Goal: Information Seeking & Learning: Learn about a topic

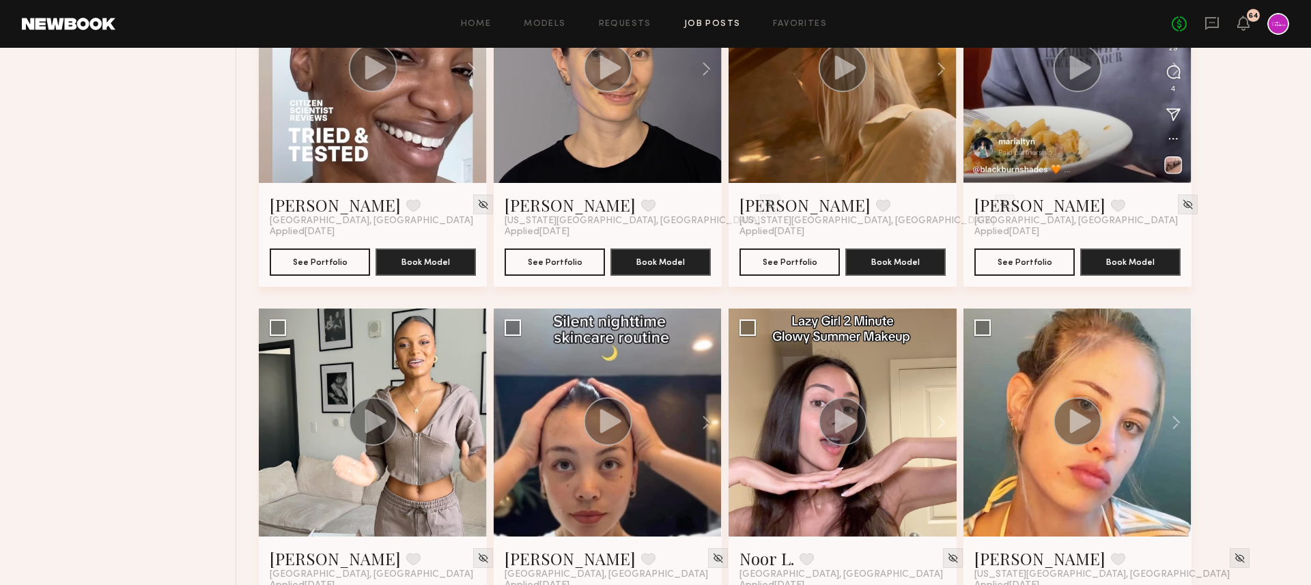
scroll to position [3552, 0]
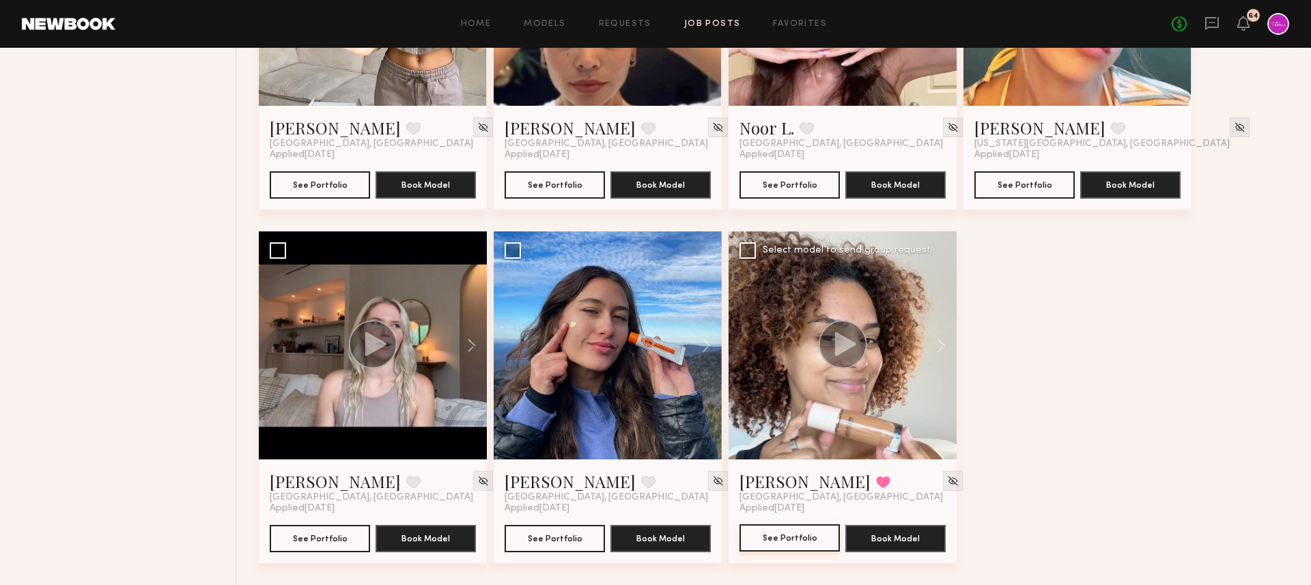
click at [788, 533] on button "See Portfolio" at bounding box center [789, 537] width 100 height 27
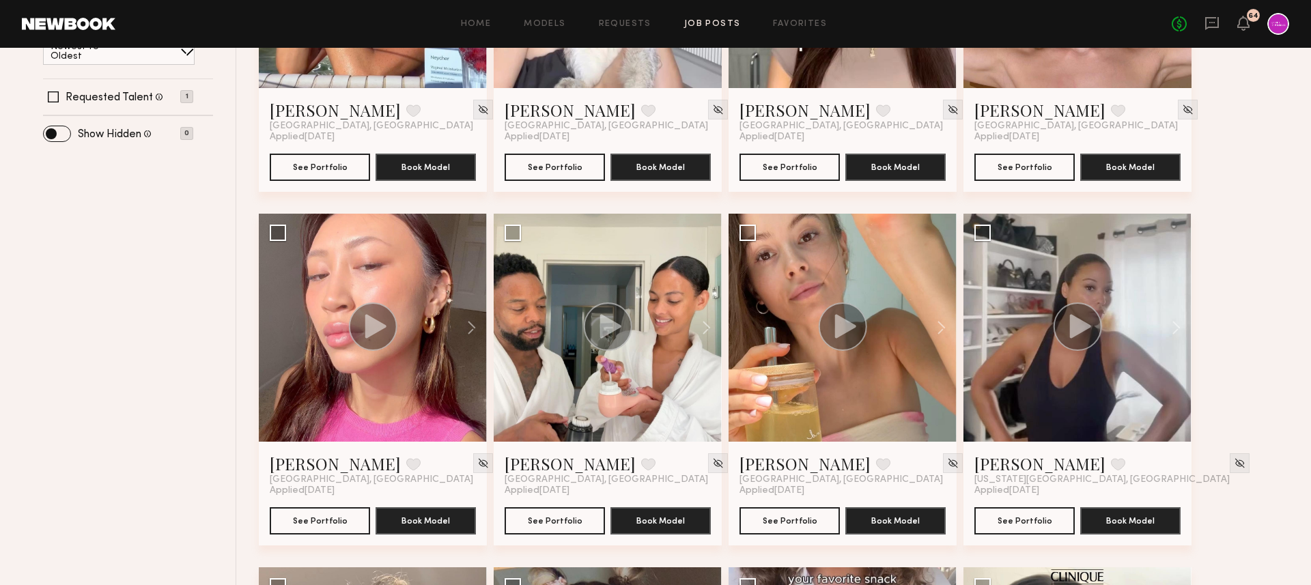
scroll to position [0, 0]
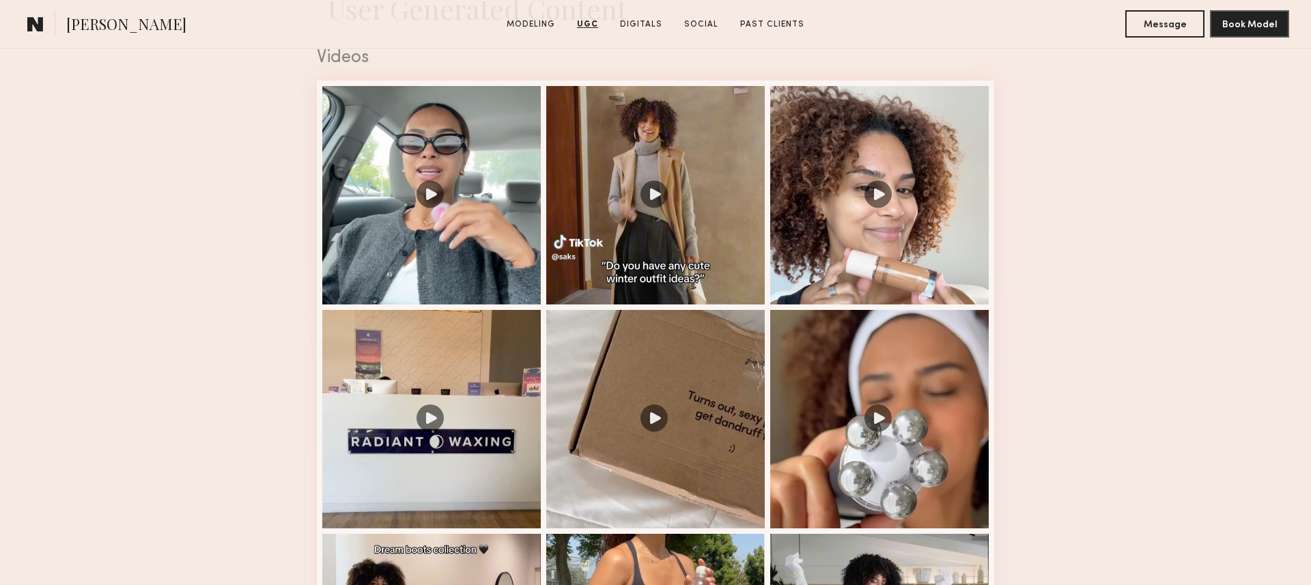
scroll to position [1401, 0]
click at [463, 231] on div at bounding box center [431, 194] width 218 height 218
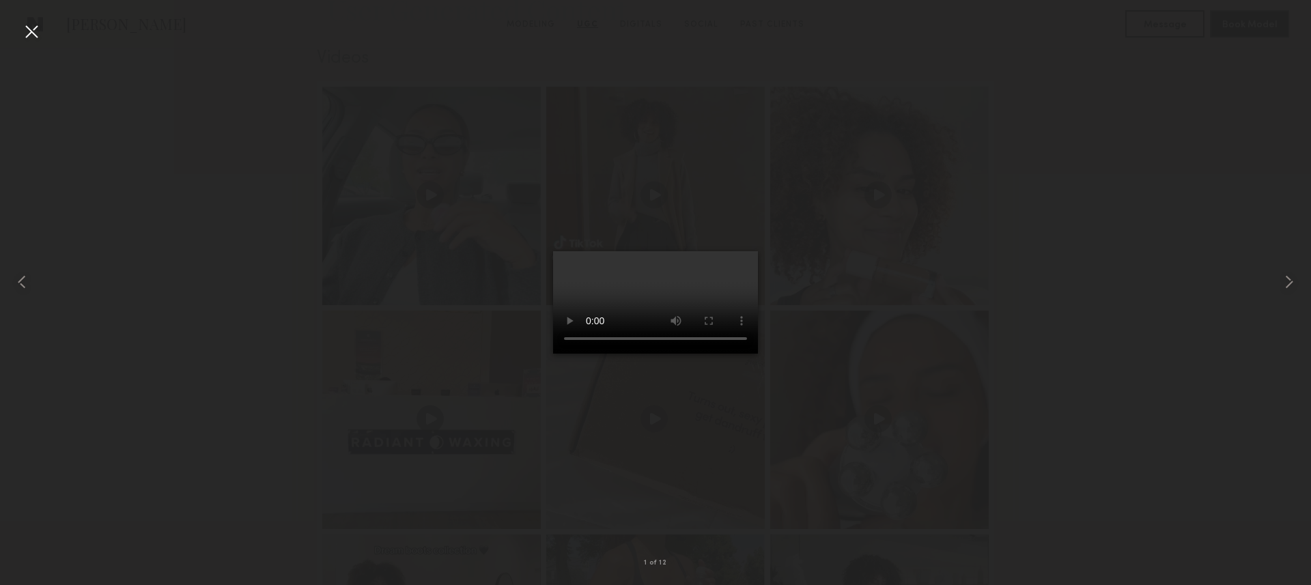
click at [861, 282] on div at bounding box center [655, 281] width 1311 height 519
click at [26, 29] on div at bounding box center [31, 31] width 22 height 22
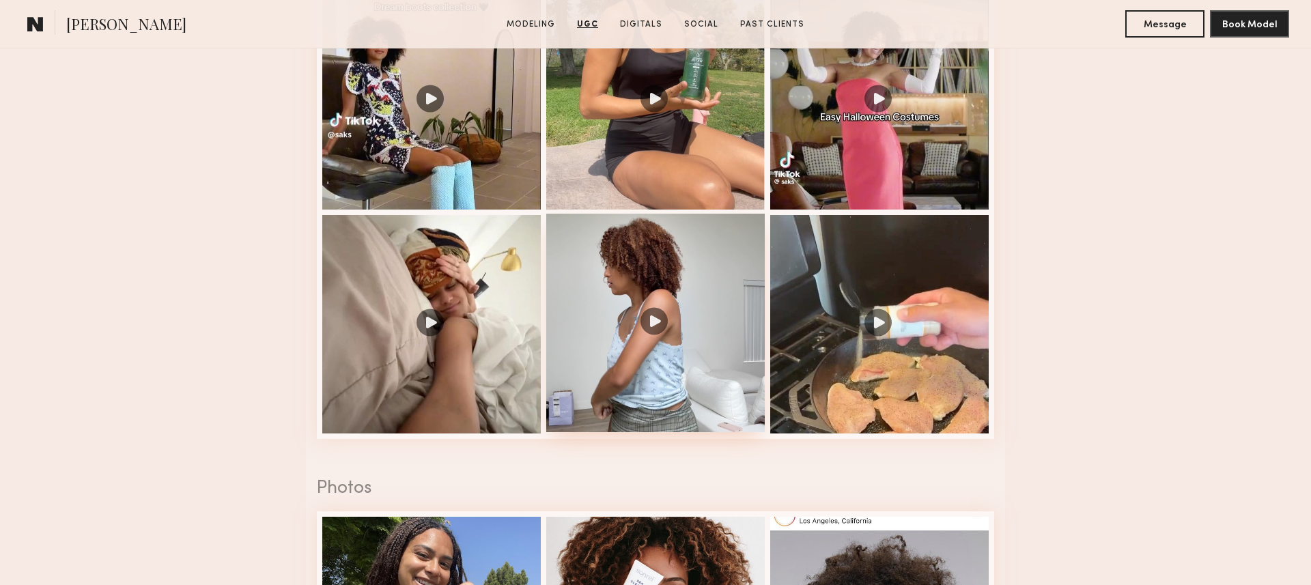
scroll to position [1948, 0]
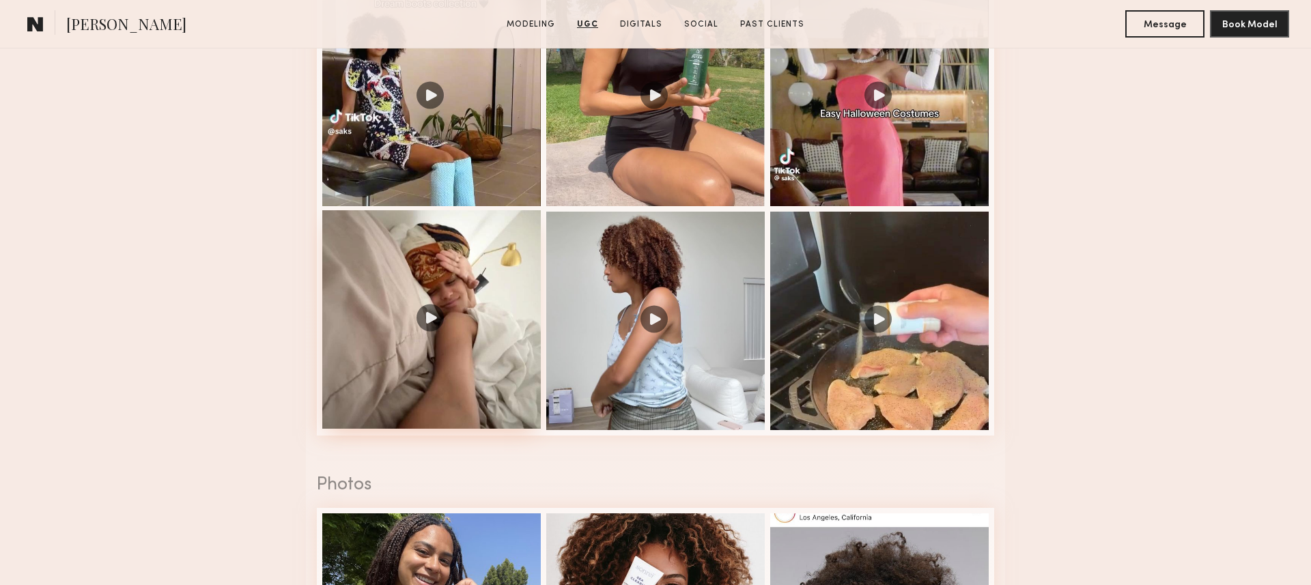
click at [438, 352] on div at bounding box center [431, 319] width 218 height 218
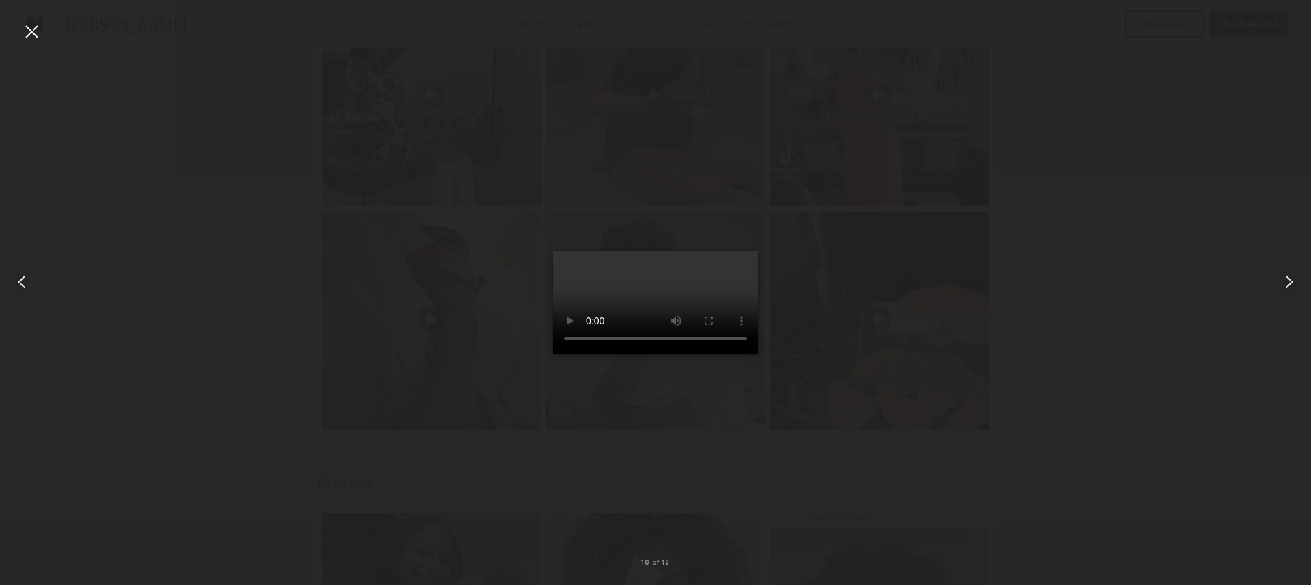
click at [29, 36] on div at bounding box center [31, 31] width 22 height 22
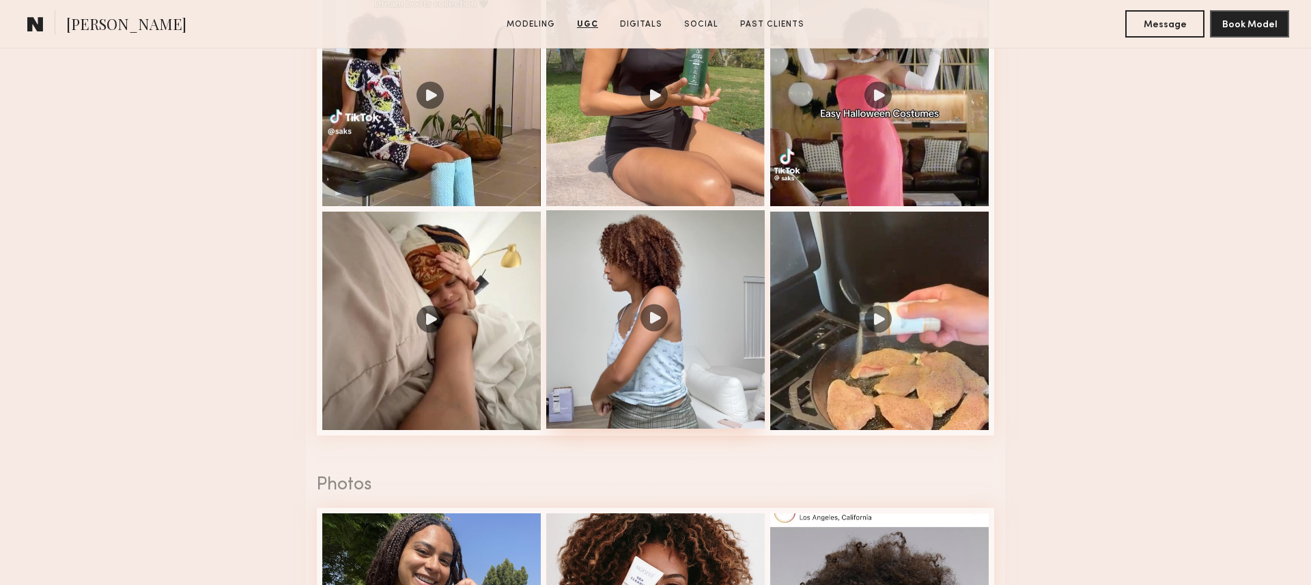
click at [682, 325] on div at bounding box center [655, 319] width 218 height 218
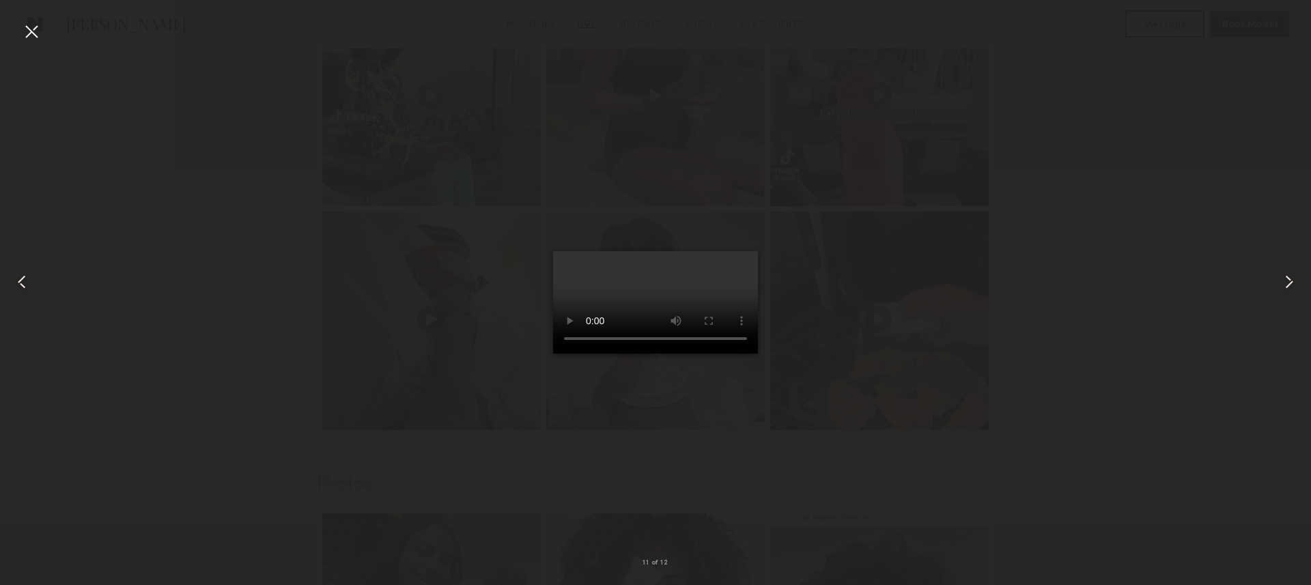
click at [31, 31] on div at bounding box center [31, 31] width 22 height 22
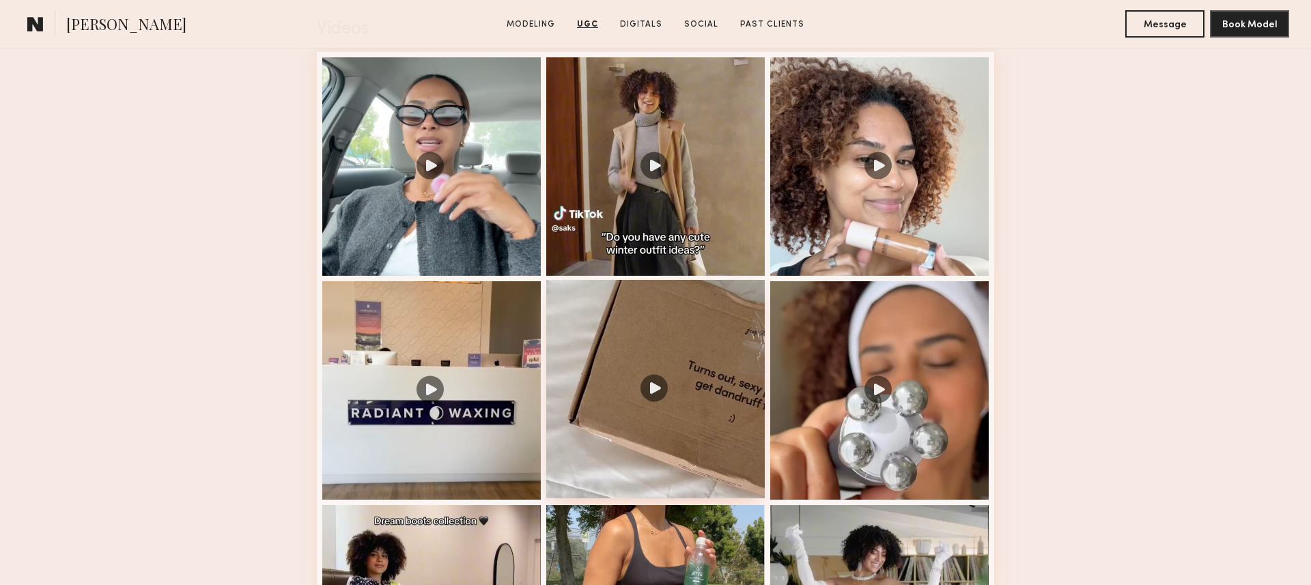
scroll to position [1324, 0]
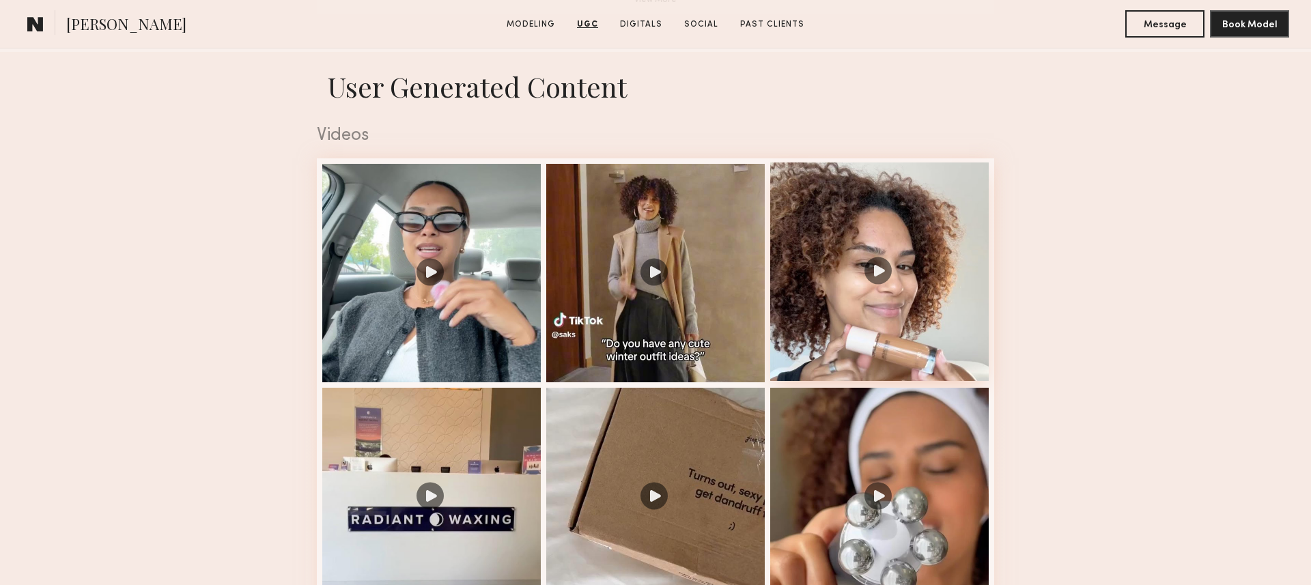
click at [833, 309] on div at bounding box center [879, 271] width 218 height 218
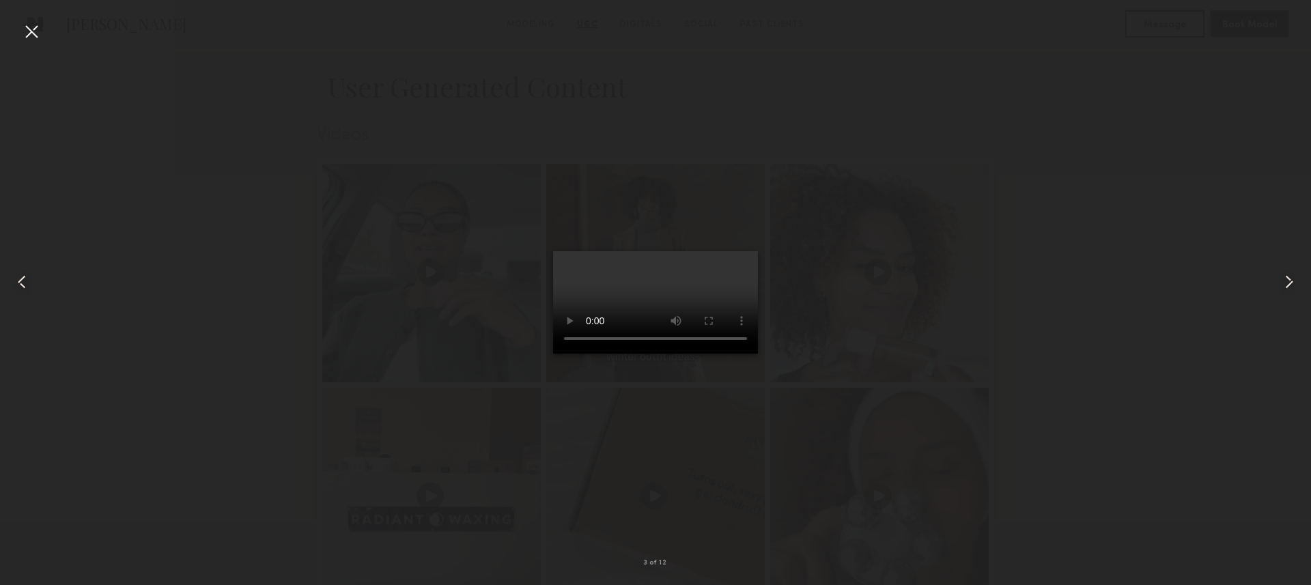
click at [27, 31] on div at bounding box center [31, 31] width 22 height 22
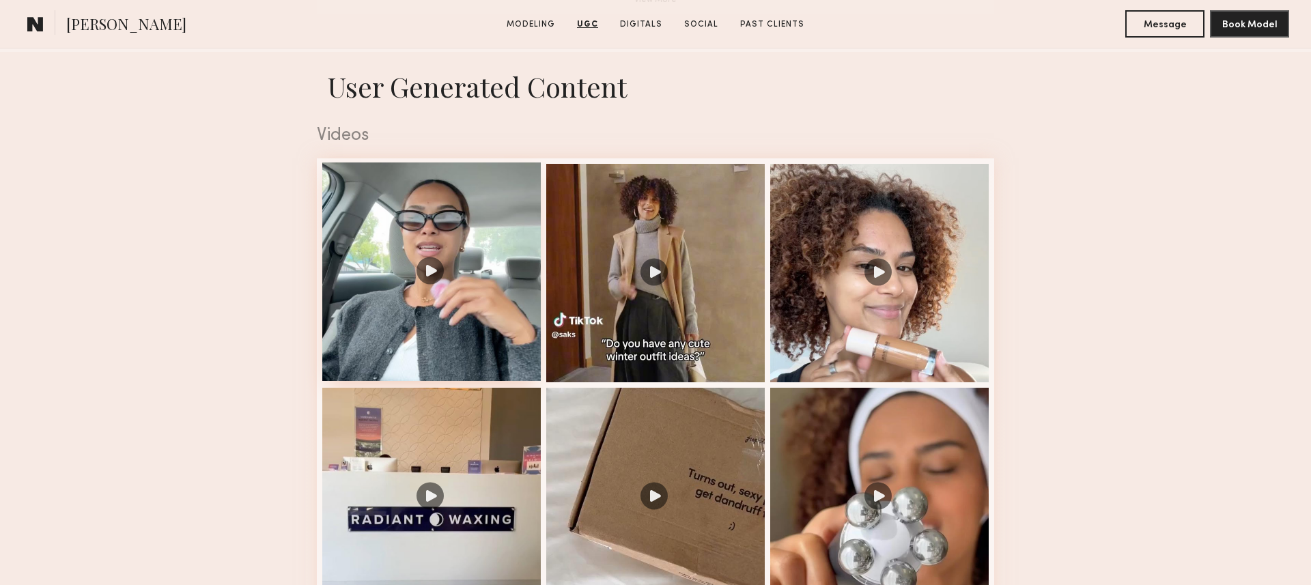
click at [464, 308] on div at bounding box center [431, 271] width 218 height 218
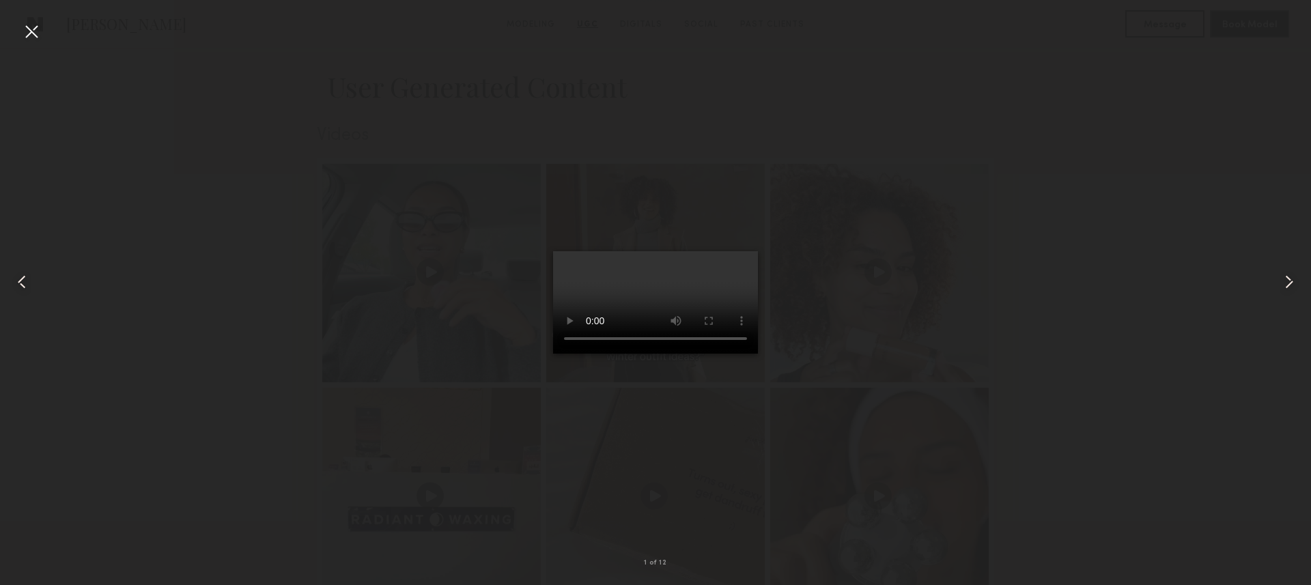
click at [33, 27] on div at bounding box center [31, 31] width 22 height 22
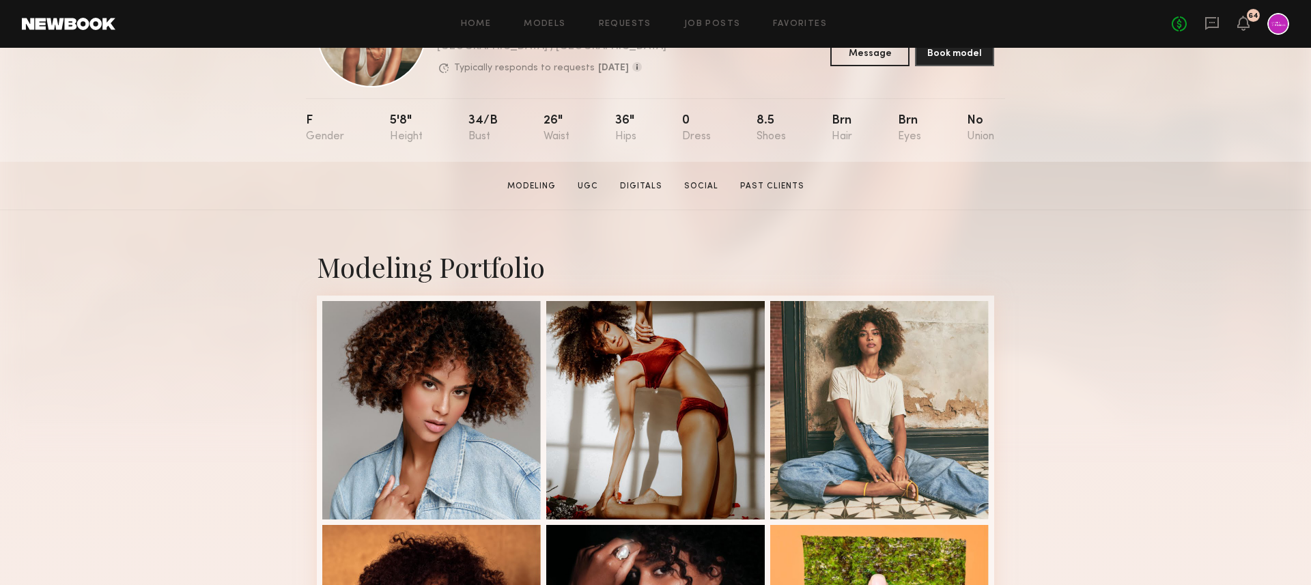
scroll to position [0, 0]
